Goal: Contribute content: Add original content to the website for others to see

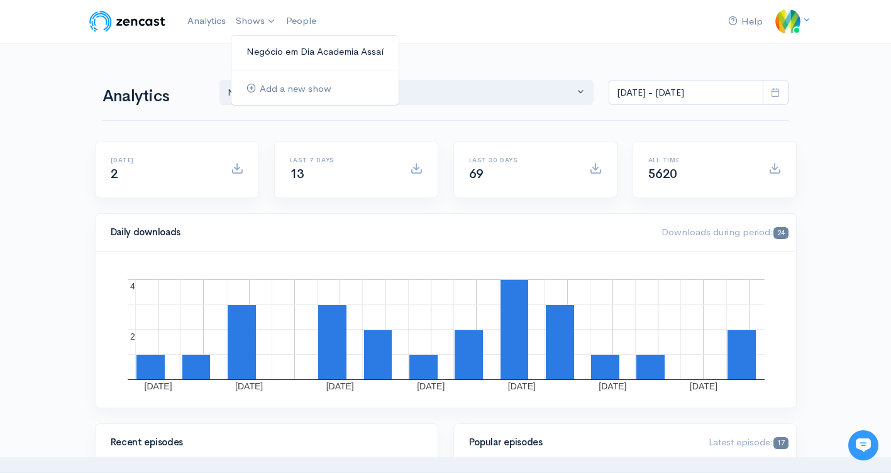
click at [279, 48] on link "Negócio em Dia Academia Assaí" at bounding box center [314, 52] width 167 height 22
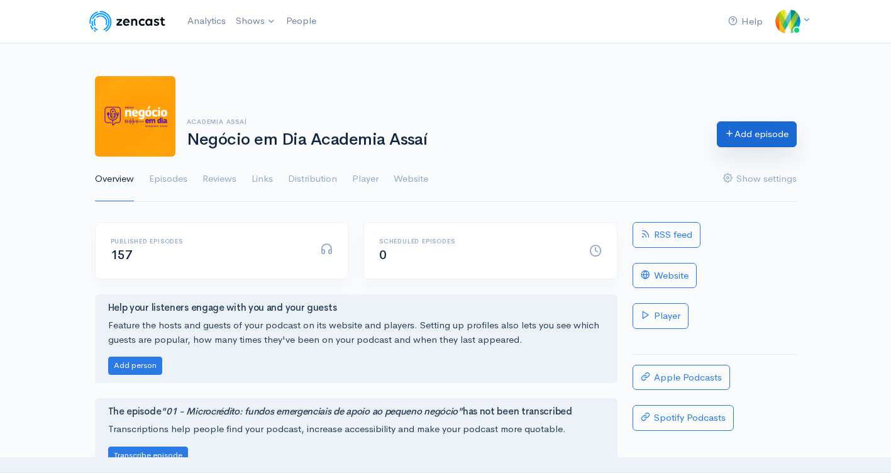
click at [733, 140] on link "Add episode" at bounding box center [757, 134] width 80 height 26
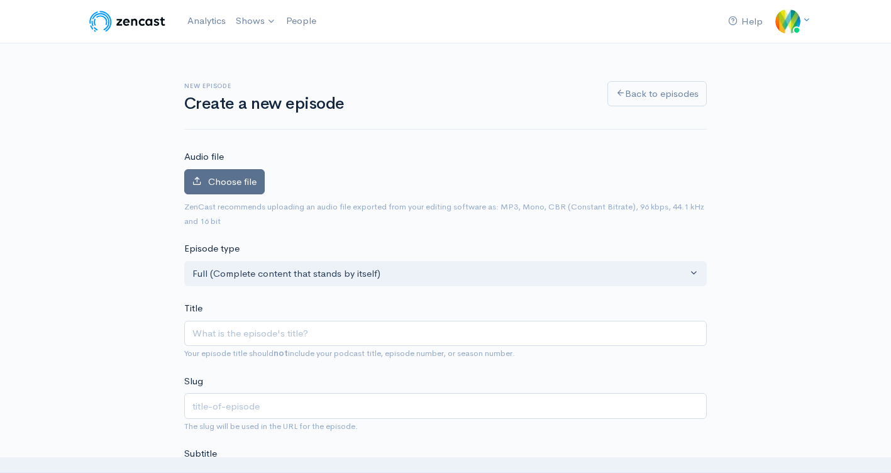
click at [207, 192] on label "Choose file" at bounding box center [224, 182] width 80 height 26
click at [0, 0] on input "Choose file" at bounding box center [0, 0] width 0 height 0
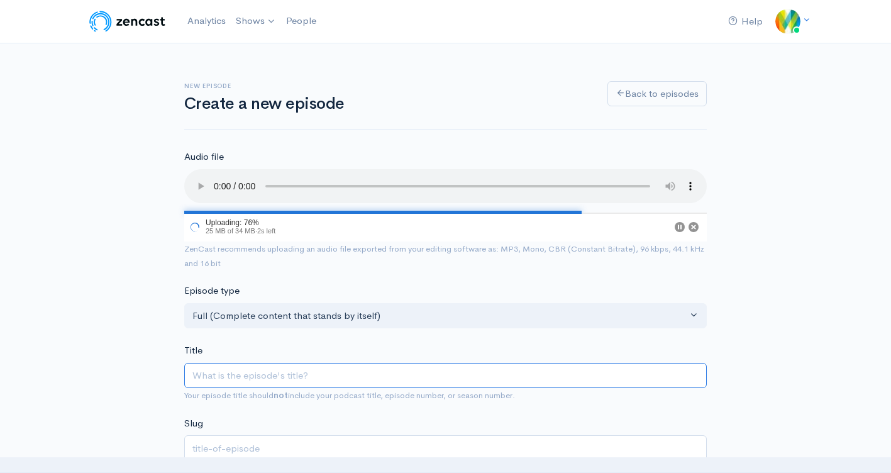
click at [231, 377] on input "Title" at bounding box center [445, 376] width 522 height 26
paste input "156 - Como apresentar seus pratos para encantar clientes - com o Chef [PERSON_N…"
type input "156 - Como apresentar seus pratos para encantar clientes - com o Chef [PERSON_N…"
type input "156-como-apresentar-seus-pratos-para-encantar-clientes-com-o-chef-[PERSON_NAME]"
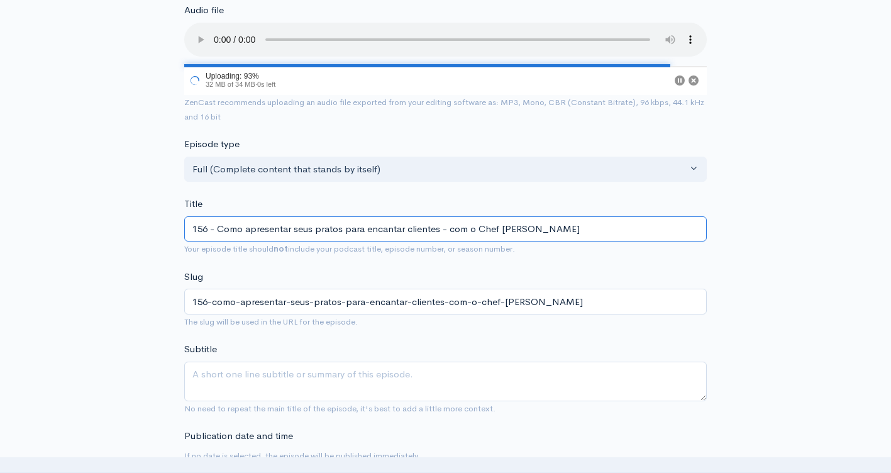
scroll to position [377, 0]
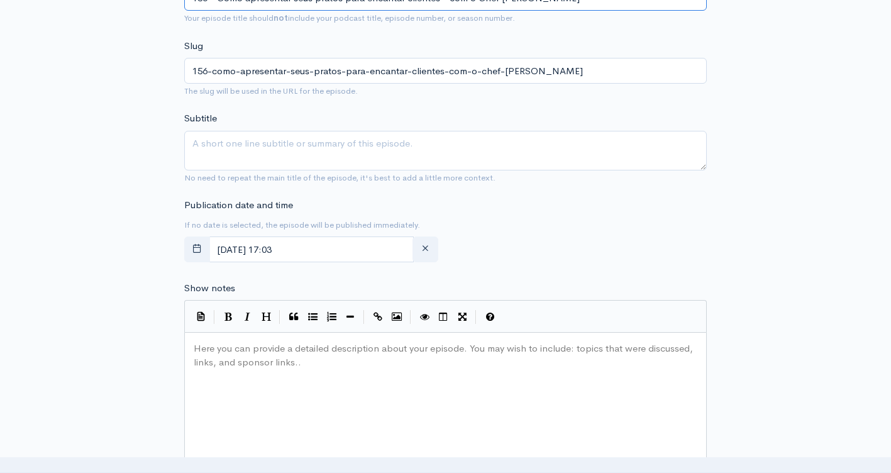
type input "156 - Como apresentar seus pratos para encantar clientes - com o Chef [PERSON_N…"
click at [388, 241] on input "[DATE] 17:03" at bounding box center [311, 249] width 205 height 26
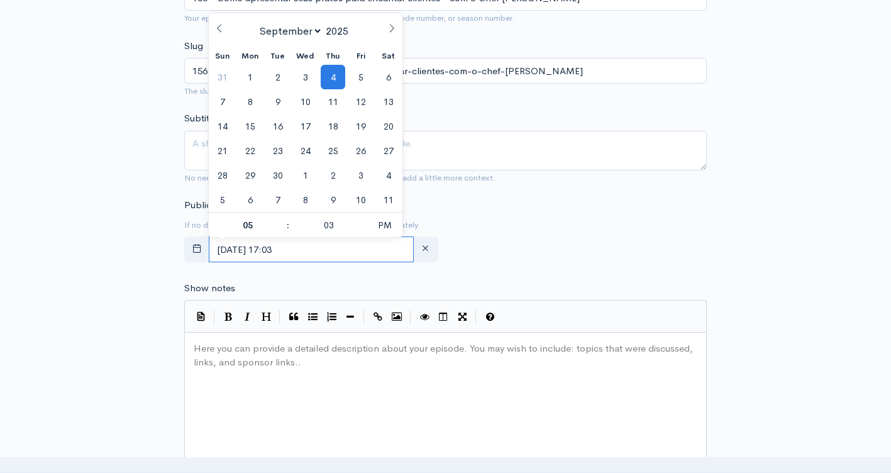
scroll to position [406, 0]
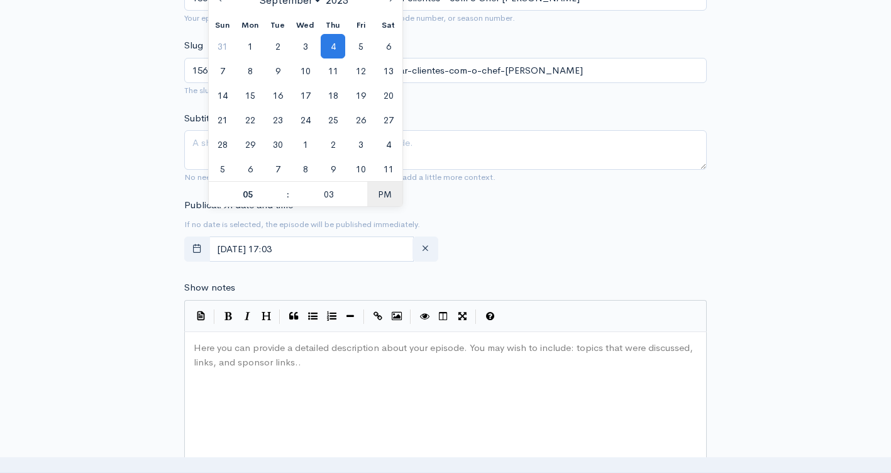
click at [385, 196] on span "PM" at bounding box center [384, 194] width 35 height 25
click at [283, 185] on span at bounding box center [281, 188] width 9 height 13
type input "[DATE] 06:03"
type input "06"
click at [283, 185] on span at bounding box center [281, 188] width 9 height 13
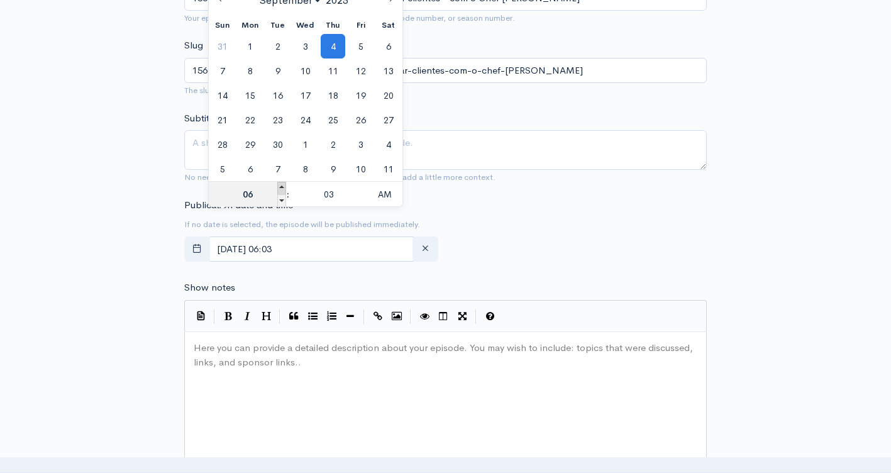
type input "[DATE] 07:03"
type input "07"
click at [283, 185] on span at bounding box center [281, 188] width 9 height 13
type input "[DATE] 08:03"
type input "08"
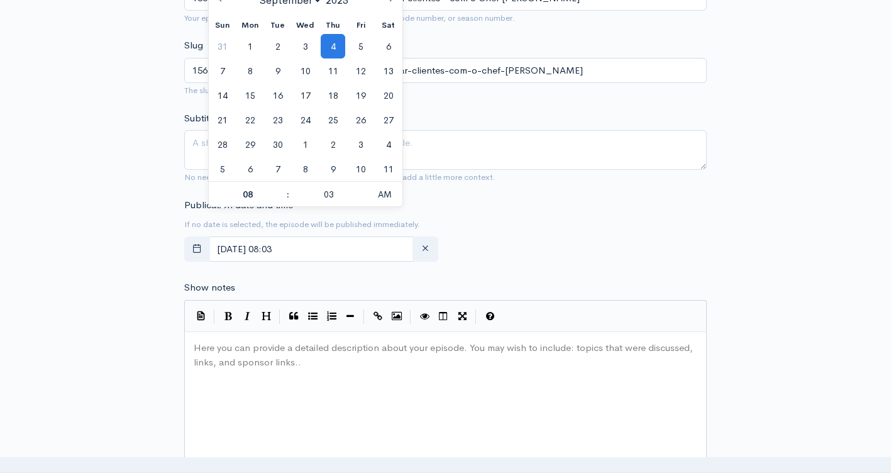
click at [483, 208] on div "Publication date and time If no date is selected, the episode will be published…" at bounding box center [445, 232] width 537 height 69
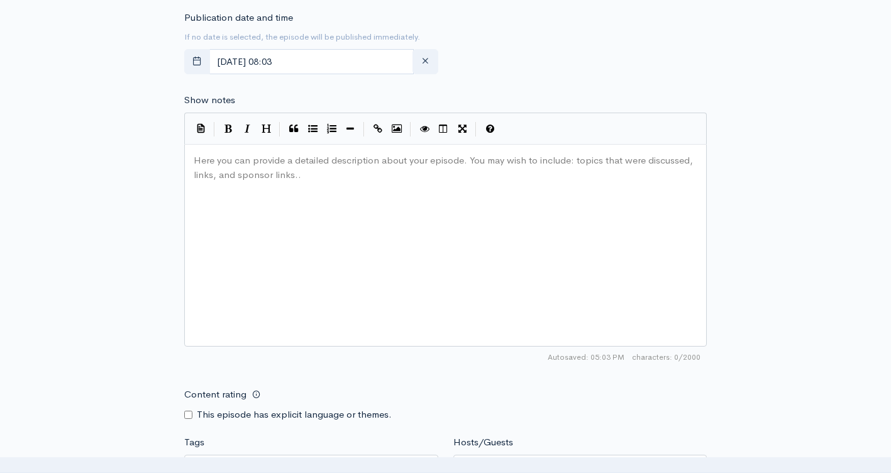
scroll to position [595, 0]
click at [309, 177] on div "Here you can provide a detailed description about your episode. You may wish to…" at bounding box center [461, 260] width 540 height 220
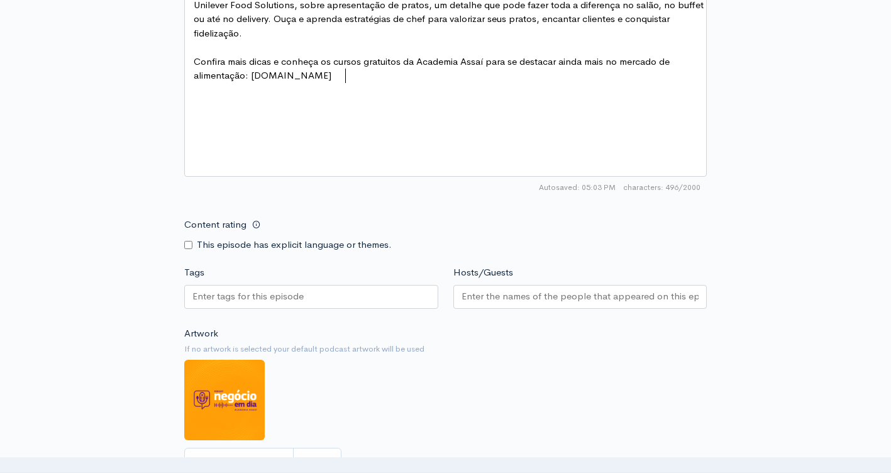
scroll to position [909, 0]
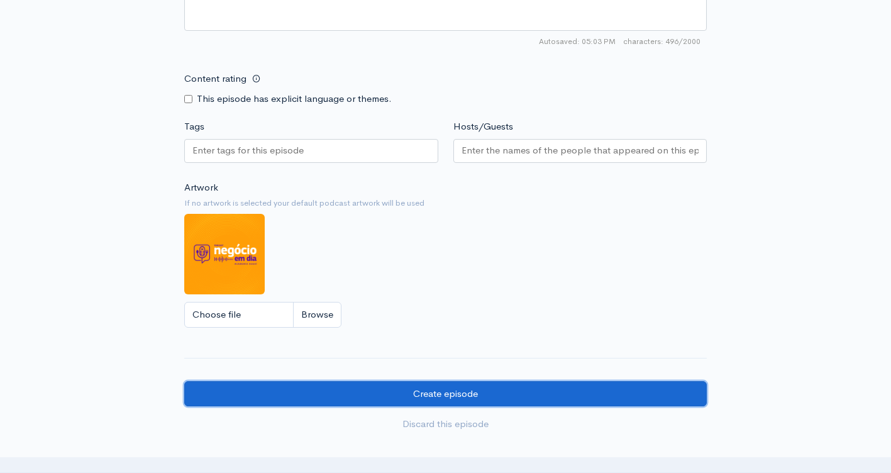
click at [480, 392] on input "Create episode" at bounding box center [445, 394] width 522 height 26
